Goal: Information Seeking & Learning: Learn about a topic

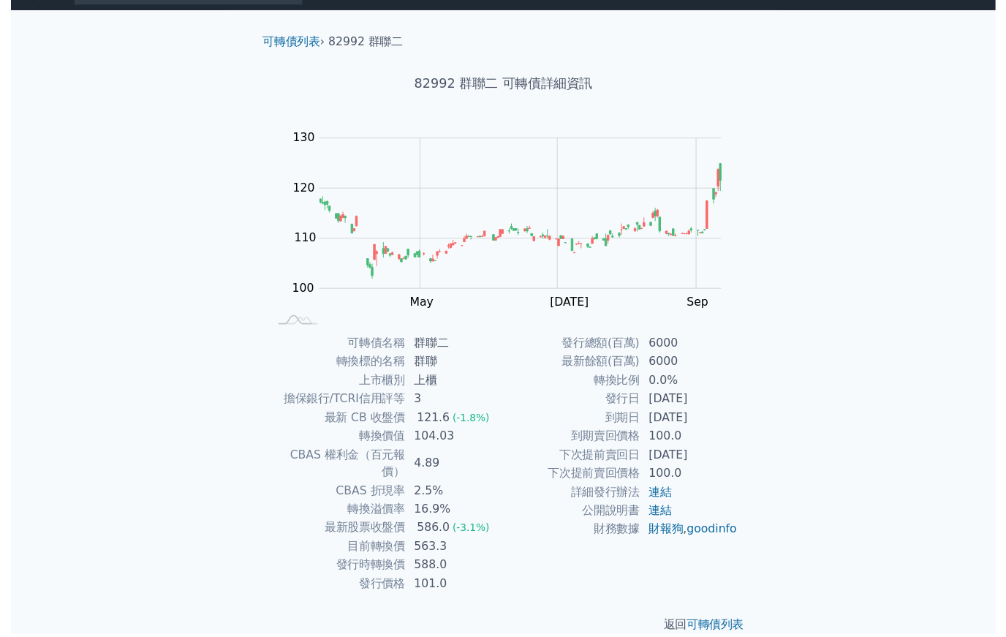
scroll to position [40, 0]
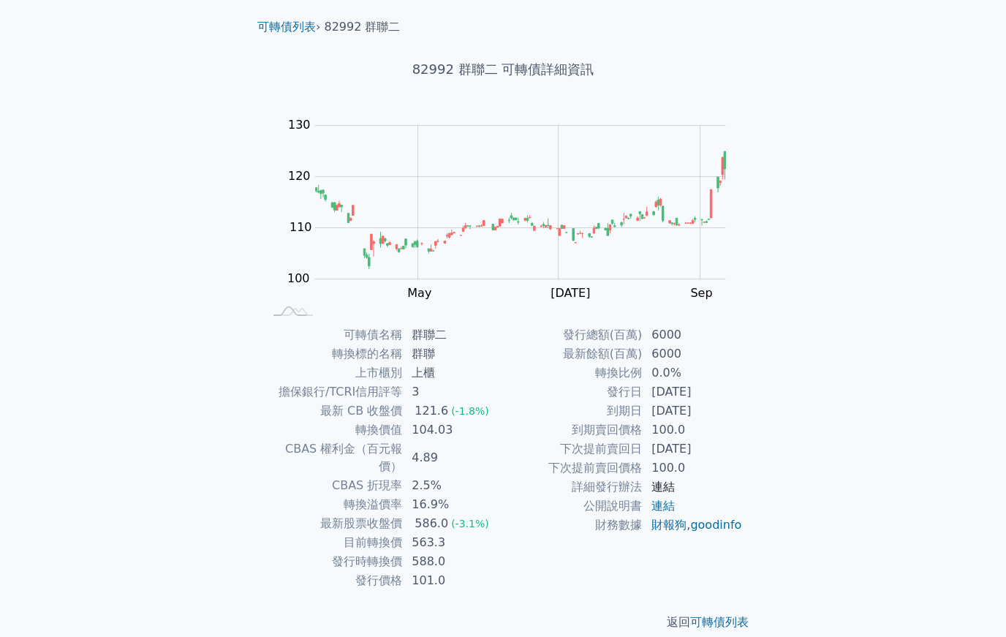
click at [660, 486] on link "連結" at bounding box center [663, 487] width 23 height 14
click at [666, 511] on link "連結" at bounding box center [663, 506] width 23 height 14
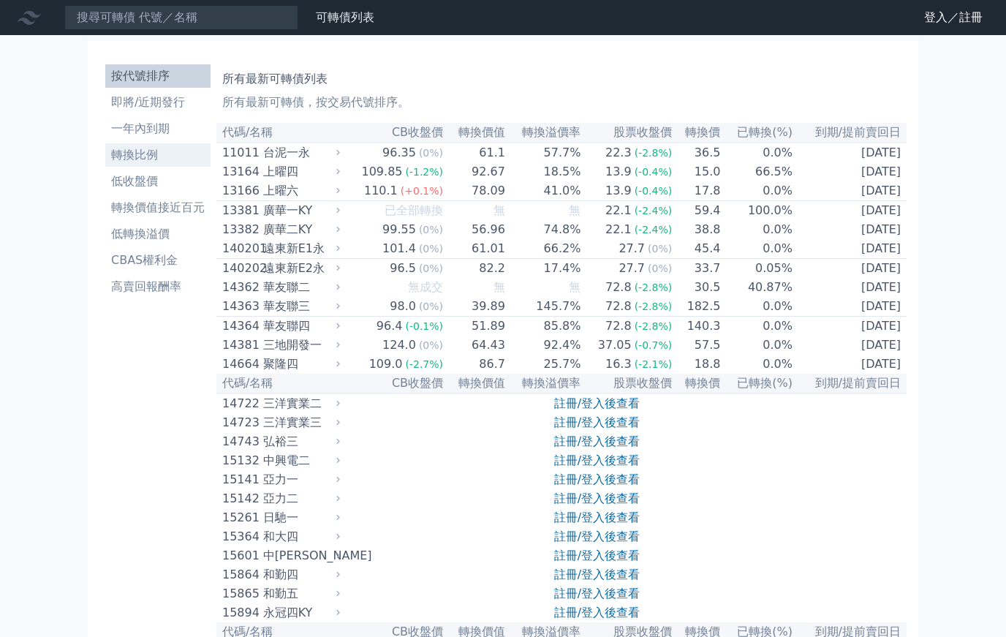
click at [129, 154] on li "轉換比例" at bounding box center [157, 155] width 105 height 18
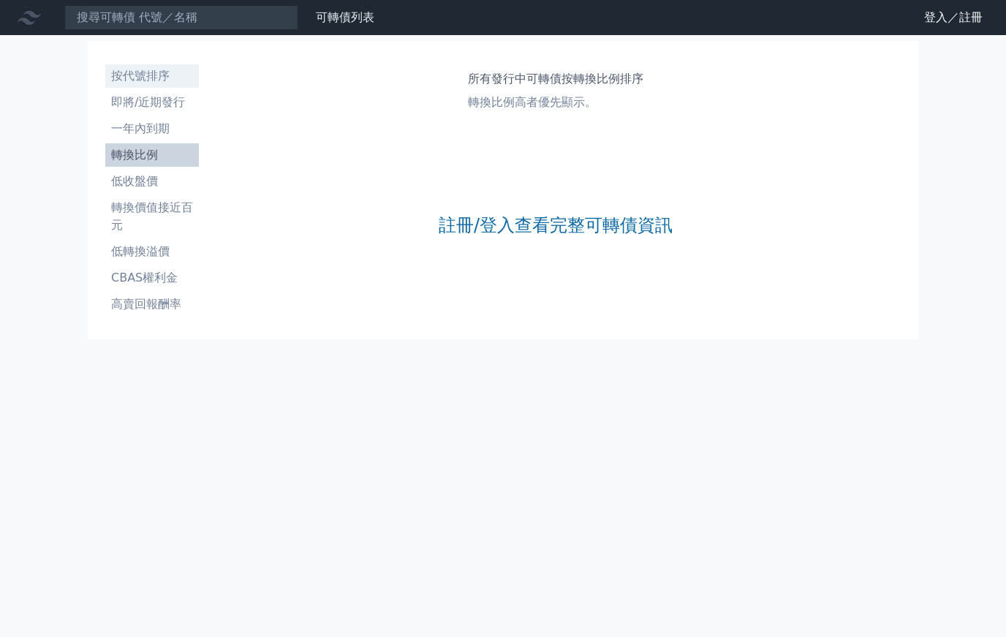
click at [128, 78] on li "按代號排序" at bounding box center [152, 76] width 94 height 18
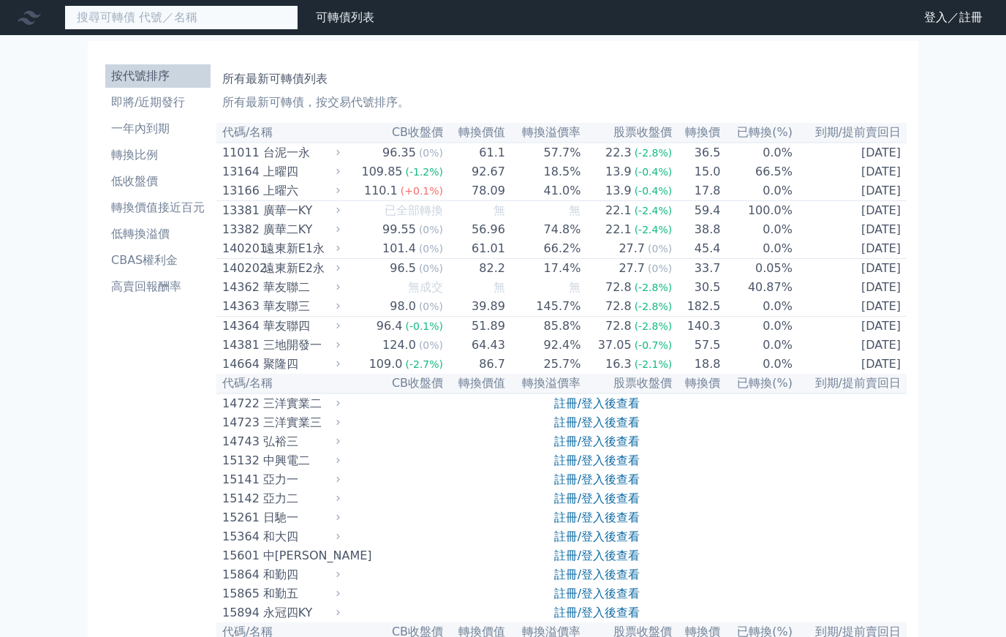
click at [107, 20] on input at bounding box center [181, 17] width 234 height 25
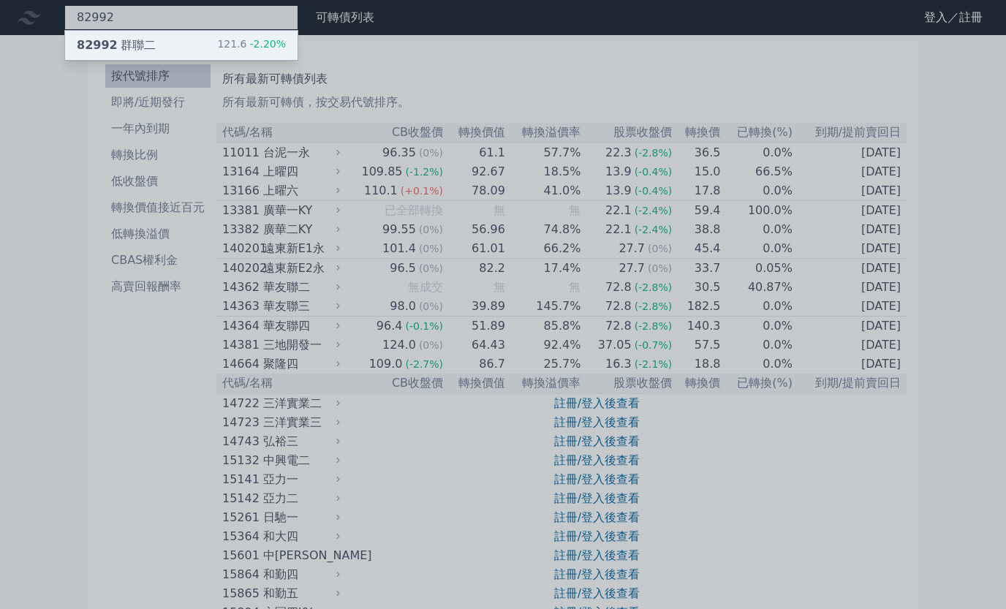
type input "82992"
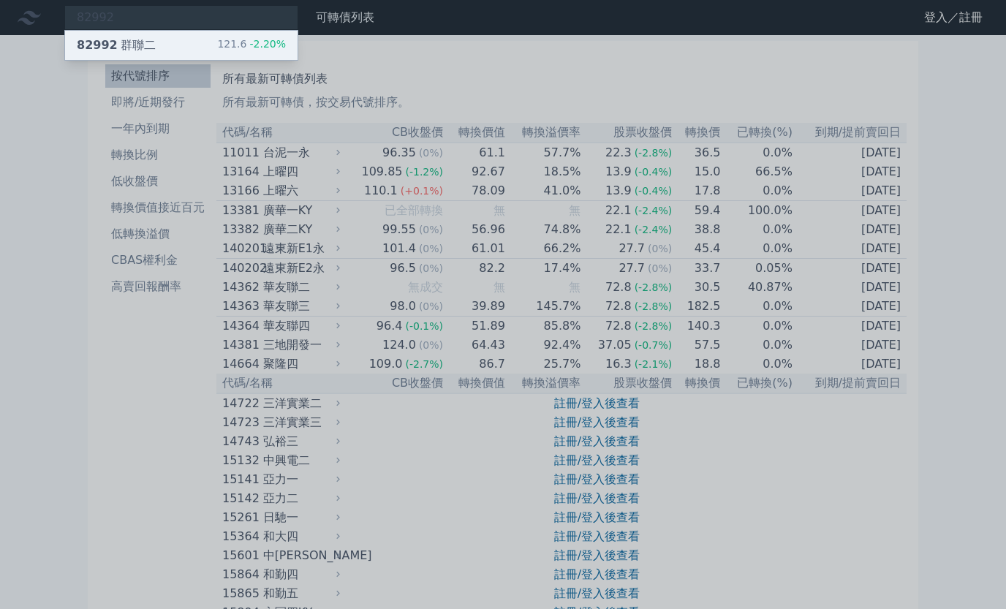
click at [113, 58] on div "82992 群聯二 121.6 -2.20%" at bounding box center [181, 45] width 233 height 29
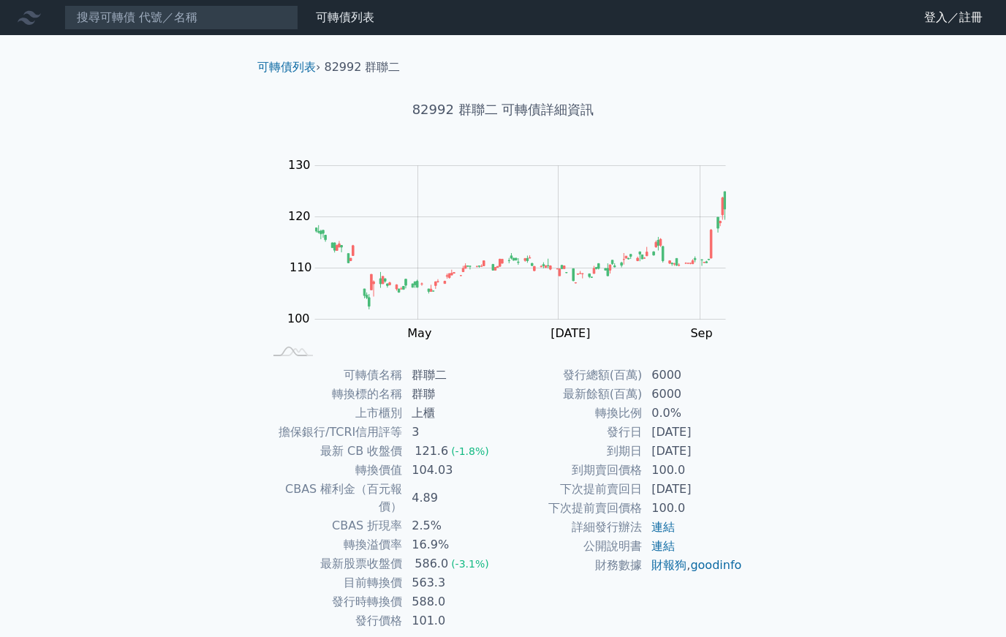
scroll to position [40, 0]
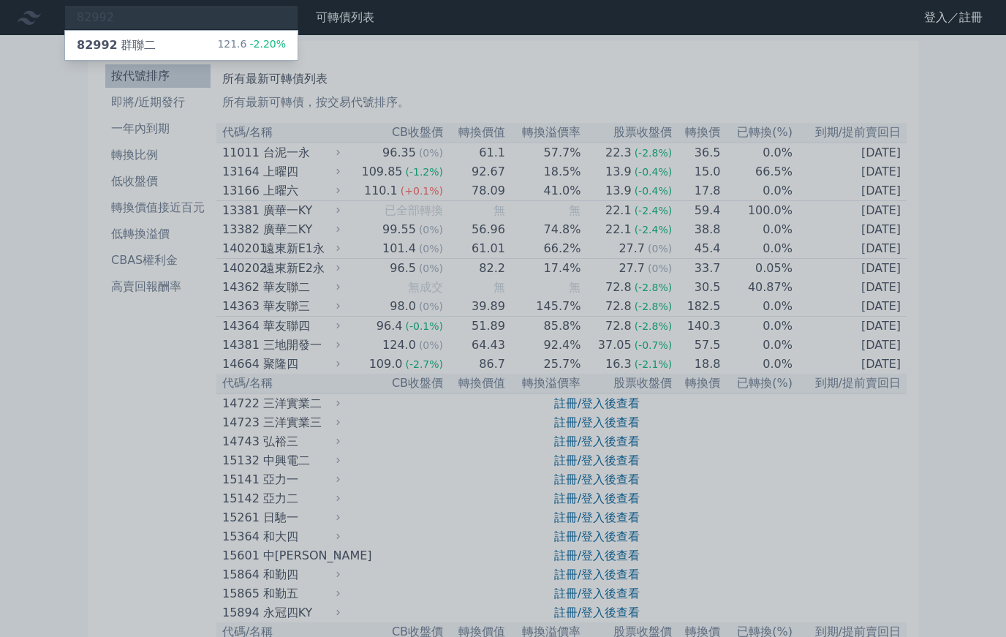
click at [69, 496] on div at bounding box center [503, 318] width 1006 height 637
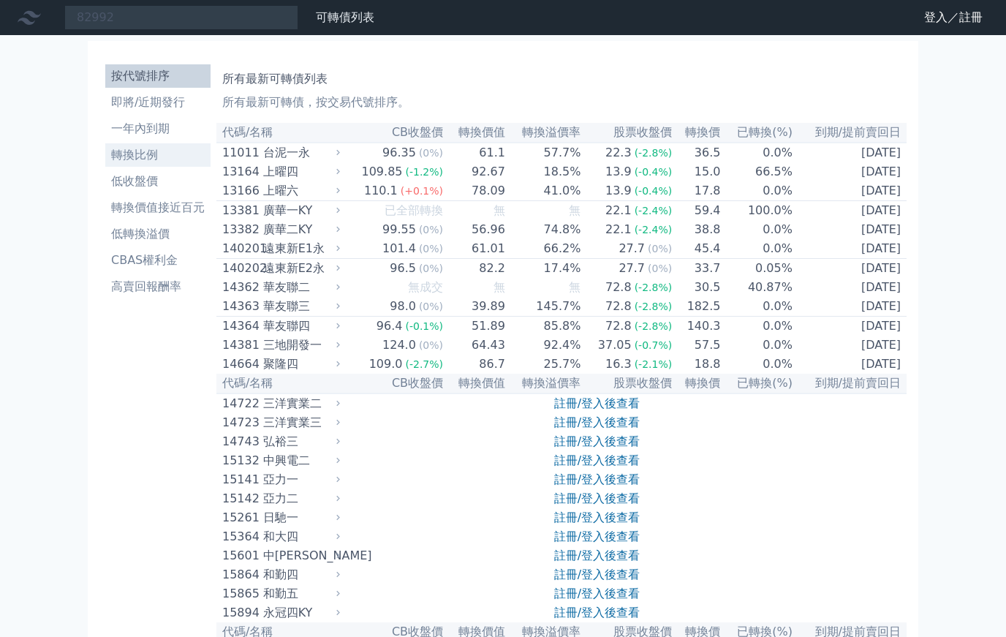
click at [135, 159] on li "轉換比例" at bounding box center [157, 155] width 105 height 18
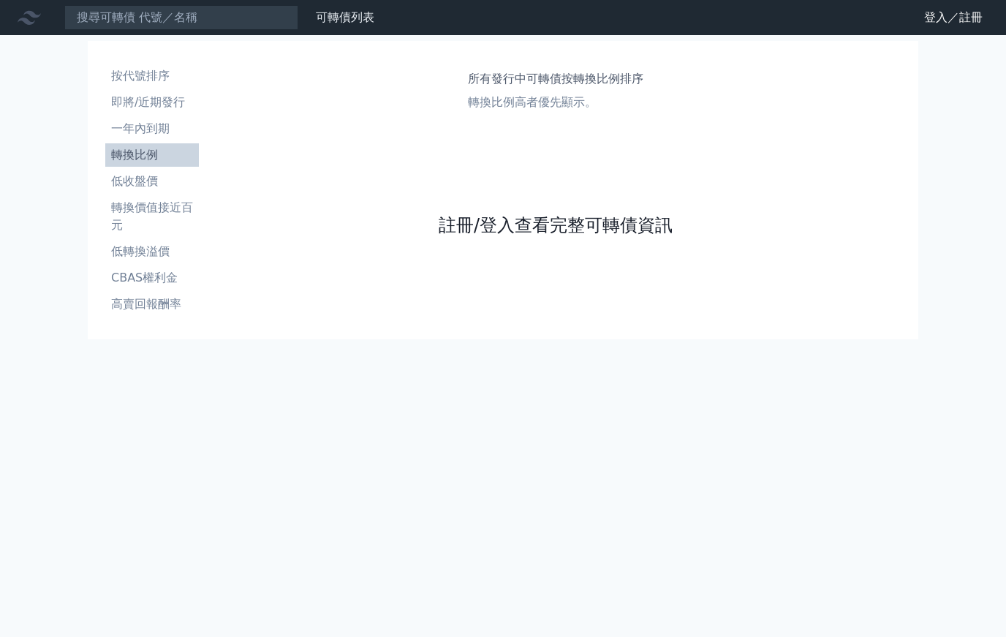
click at [475, 222] on link "註冊/登入查看完整可轉債資訊" at bounding box center [556, 225] width 234 height 23
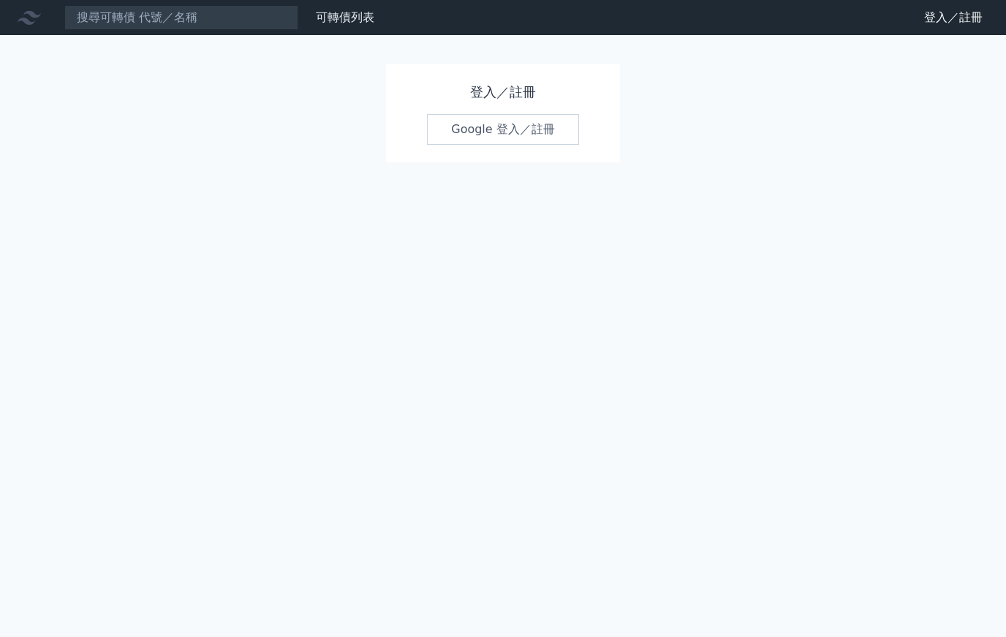
click at [477, 137] on link "Google 登入／註冊" at bounding box center [503, 129] width 152 height 31
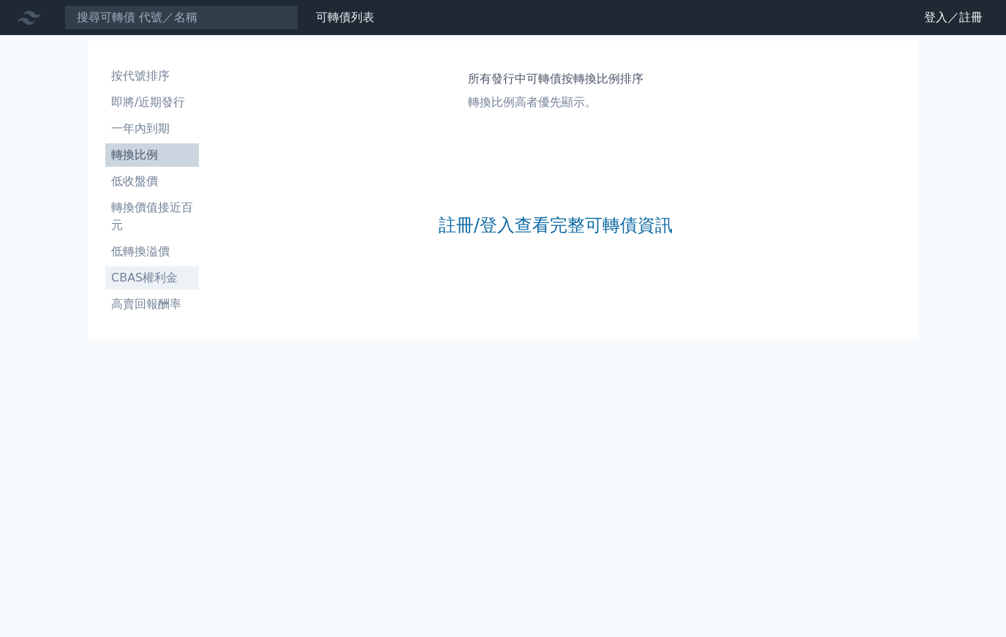
click at [135, 282] on li "CBAS權利金" at bounding box center [152, 278] width 94 height 18
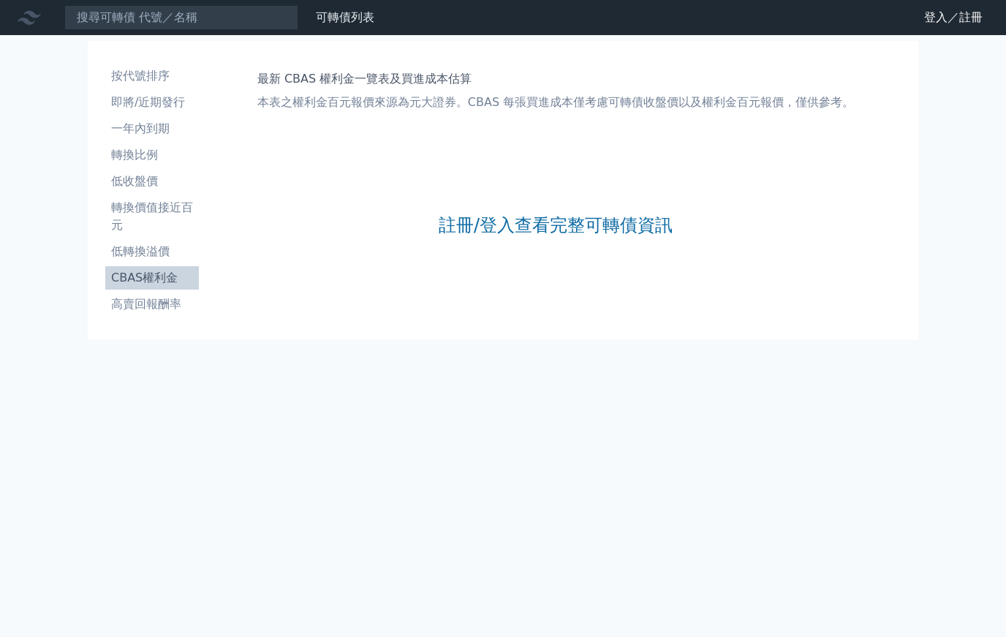
click at [135, 278] on li "CBAS權利金" at bounding box center [152, 278] width 94 height 18
click at [351, 11] on link "可轉債列表" at bounding box center [345, 17] width 59 height 14
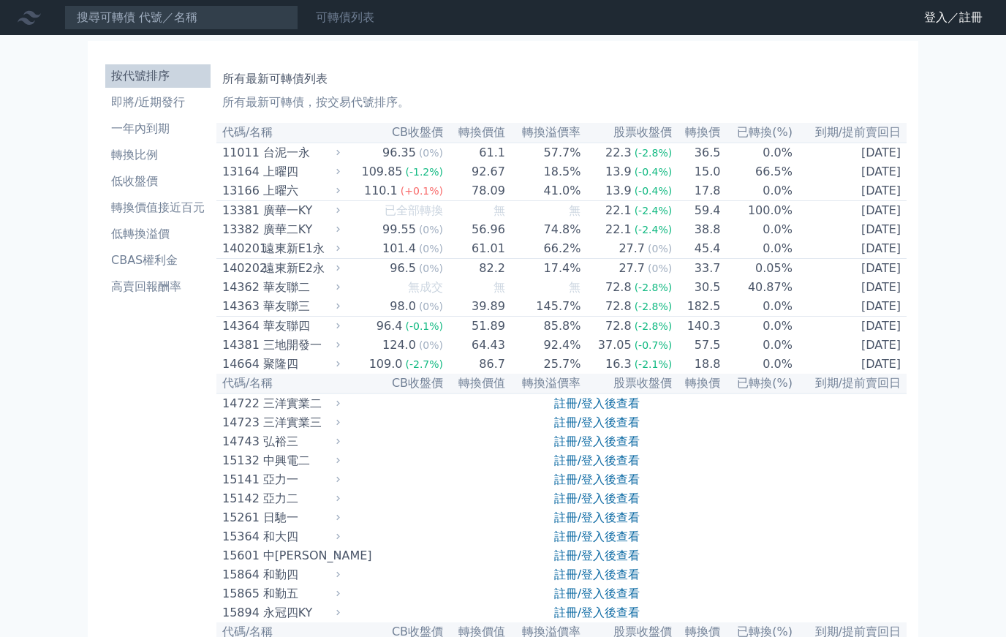
click at [331, 23] on link "可轉債列表" at bounding box center [345, 17] width 59 height 14
click at [119, 103] on li "即將/近期發行" at bounding box center [157, 103] width 105 height 18
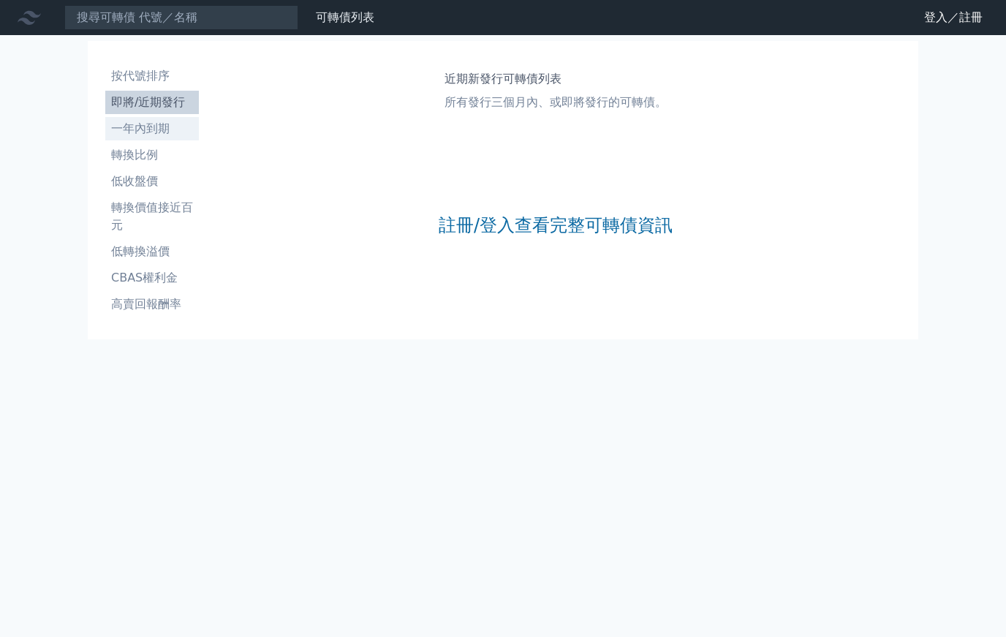
click at [129, 132] on li "一年內到期" at bounding box center [152, 129] width 94 height 18
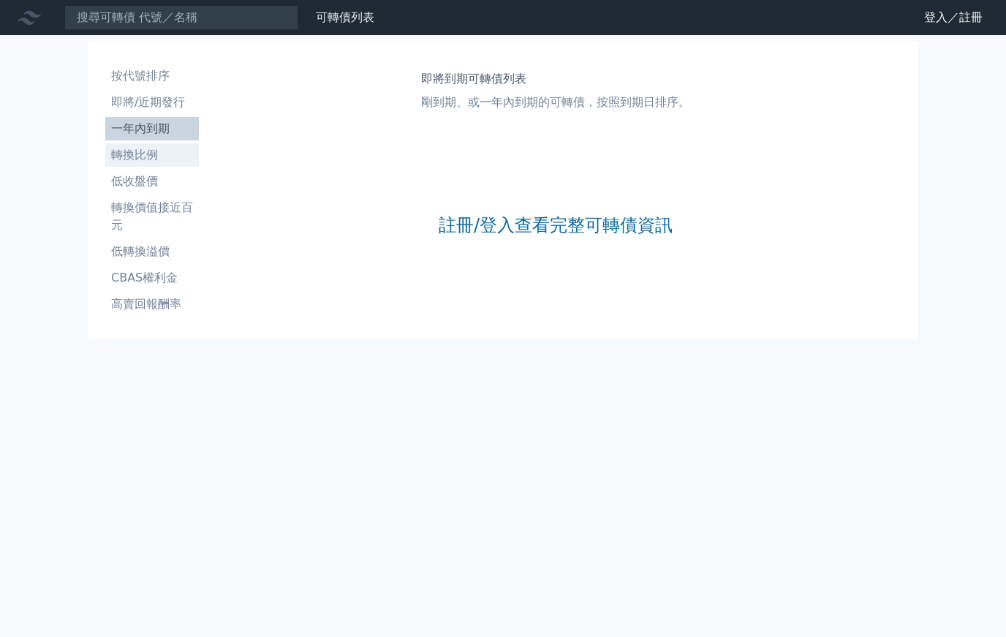
click at [135, 165] on link "轉換比例" at bounding box center [152, 154] width 94 height 23
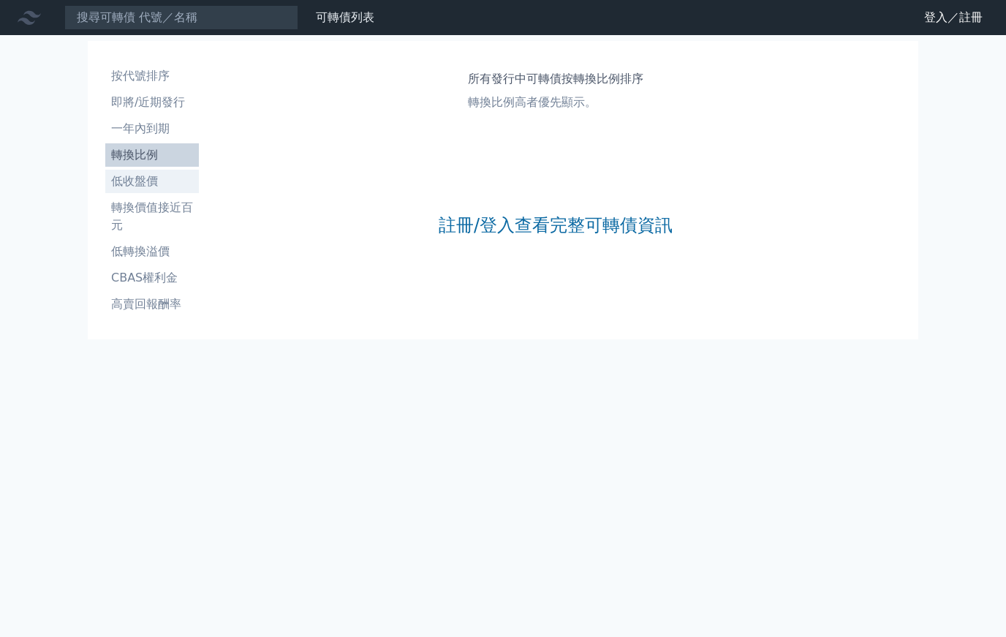
click at [129, 189] on li "低收盤價" at bounding box center [152, 182] width 94 height 18
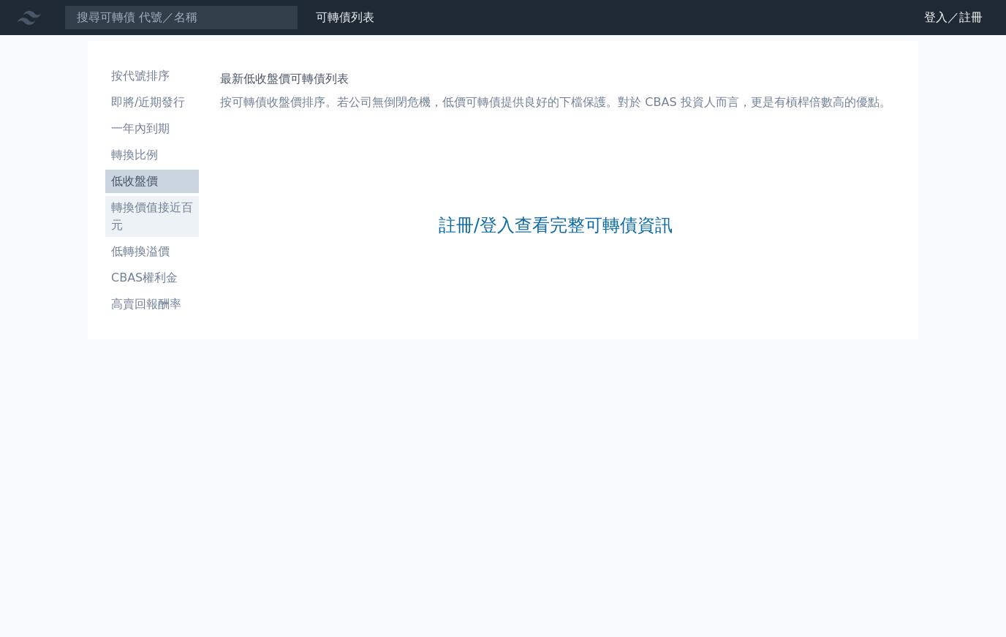
click at [129, 210] on li "轉換價值接近百元" at bounding box center [152, 216] width 94 height 35
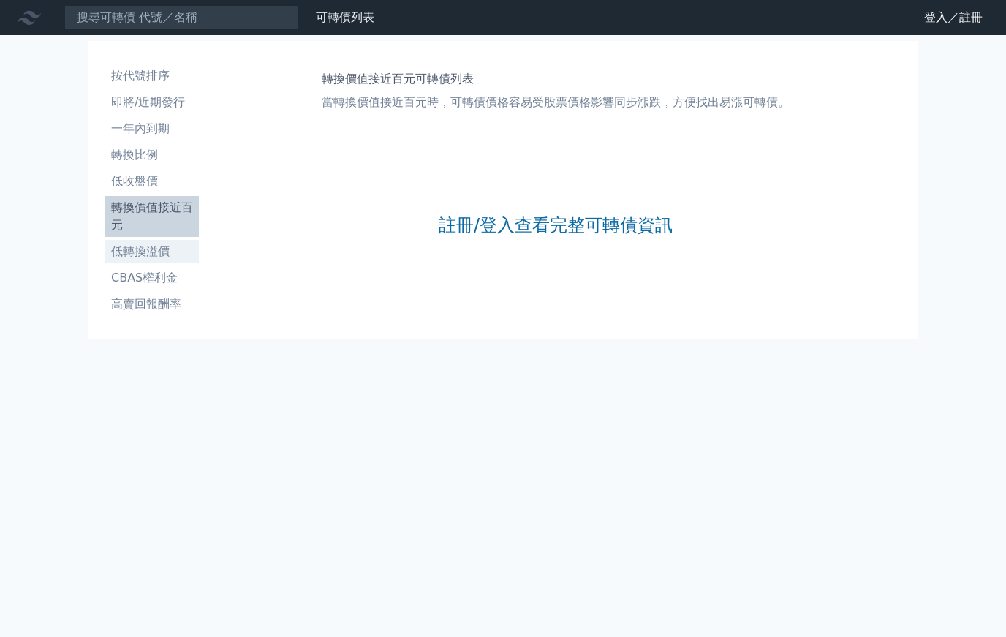
click at [129, 249] on li "低轉換溢價" at bounding box center [152, 252] width 94 height 18
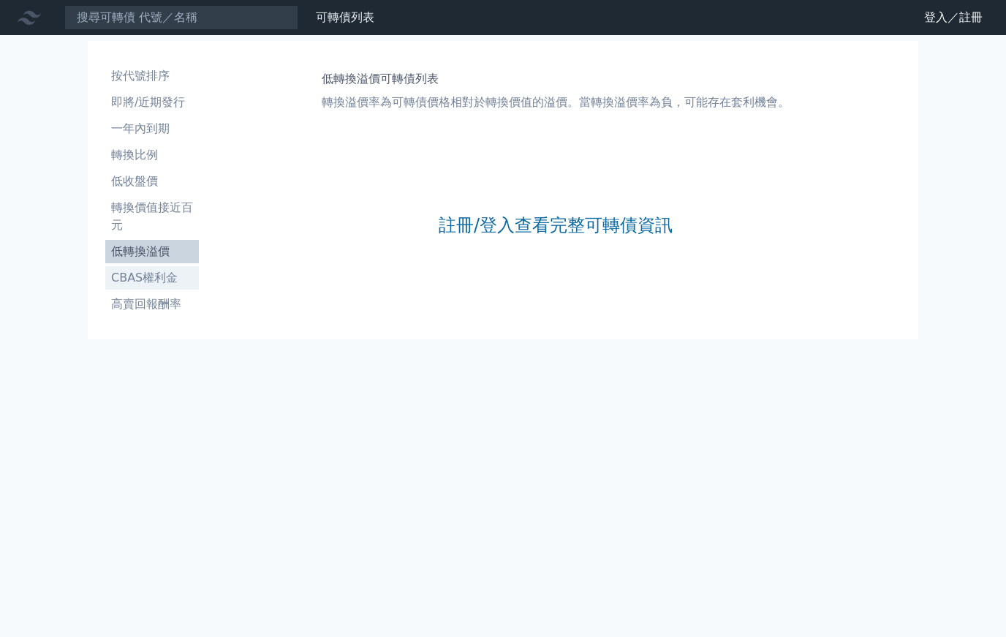
click at [129, 272] on li "CBAS權利金" at bounding box center [152, 278] width 94 height 18
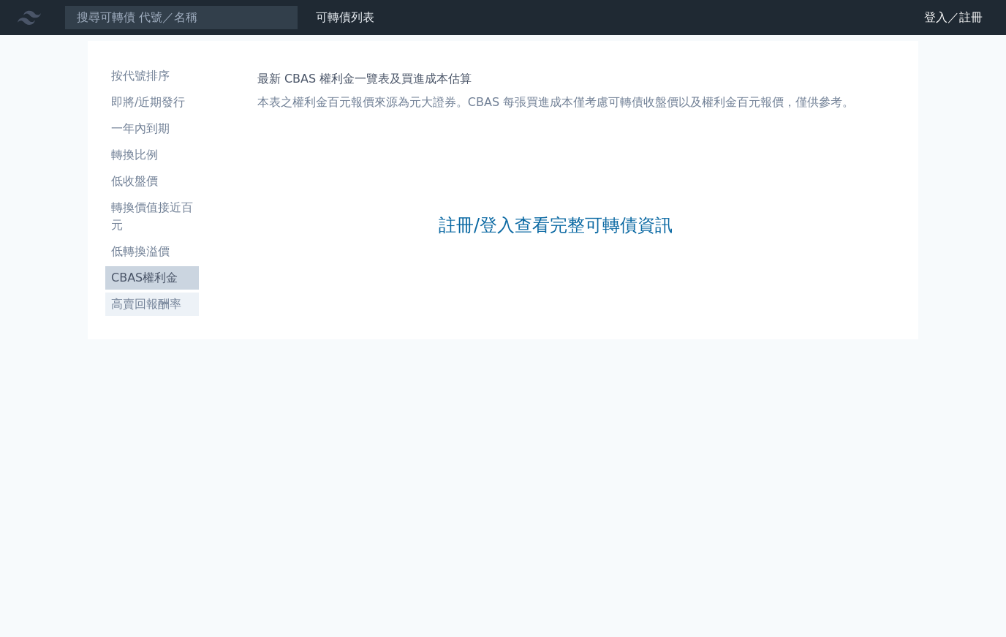
click at [136, 305] on li "高賣回報酬率" at bounding box center [152, 304] width 94 height 18
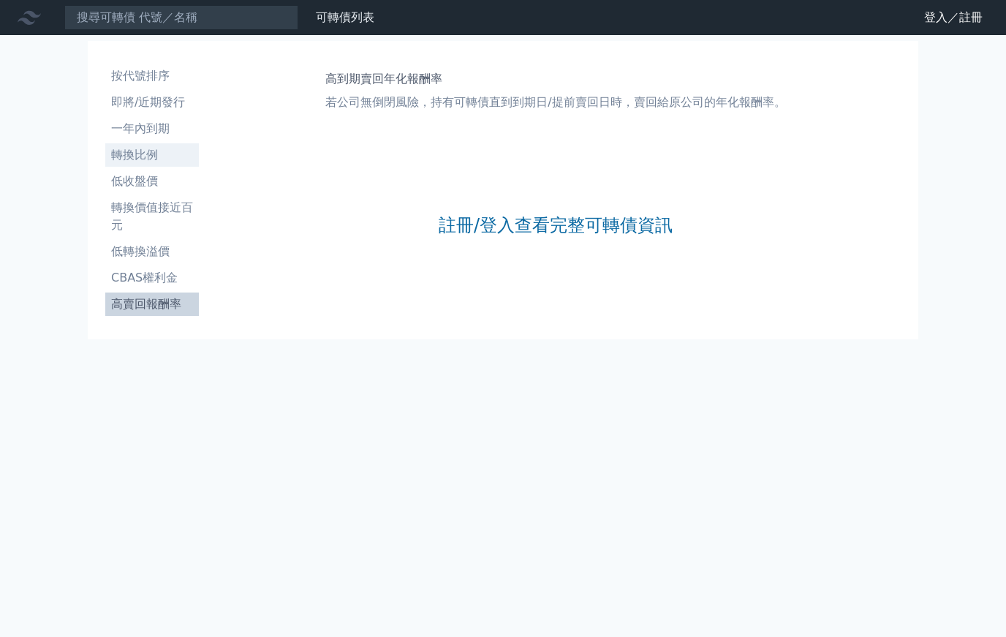
click at [124, 154] on li "轉換比例" at bounding box center [152, 155] width 94 height 18
